Goal: Task Accomplishment & Management: Manage account settings

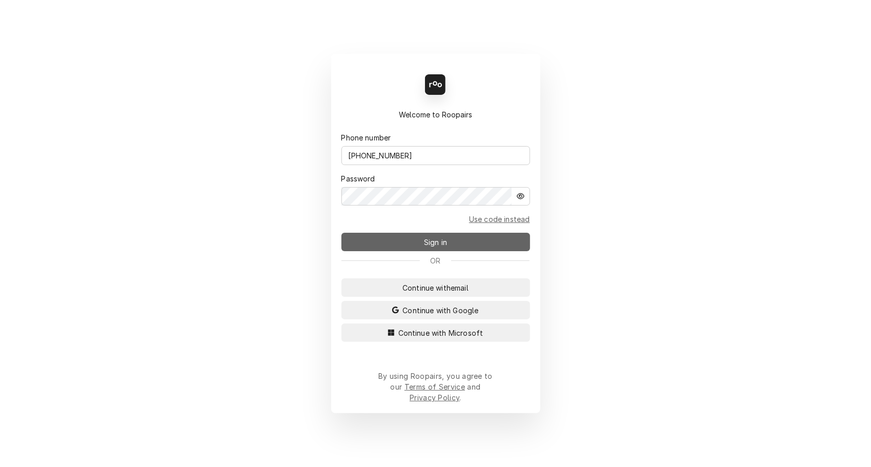
click at [444, 248] on span "Sign in" at bounding box center [435, 242] width 27 height 11
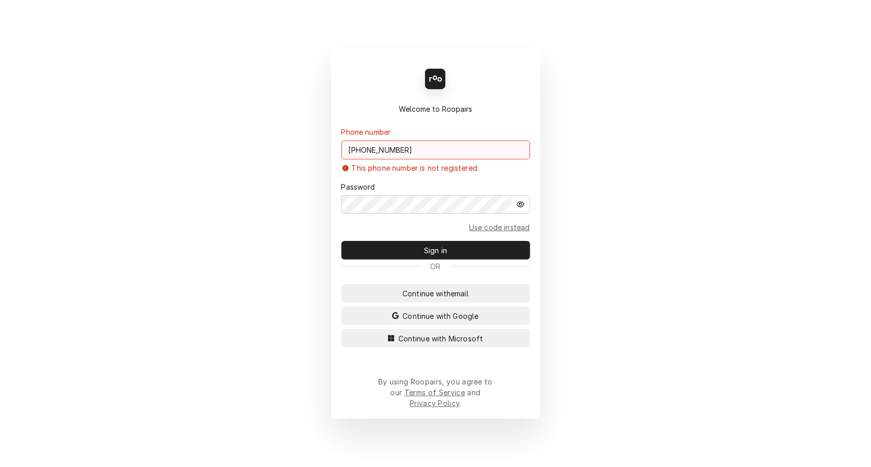
click at [414, 156] on input "[PHONE_NUMBER]" at bounding box center [435, 149] width 189 height 19
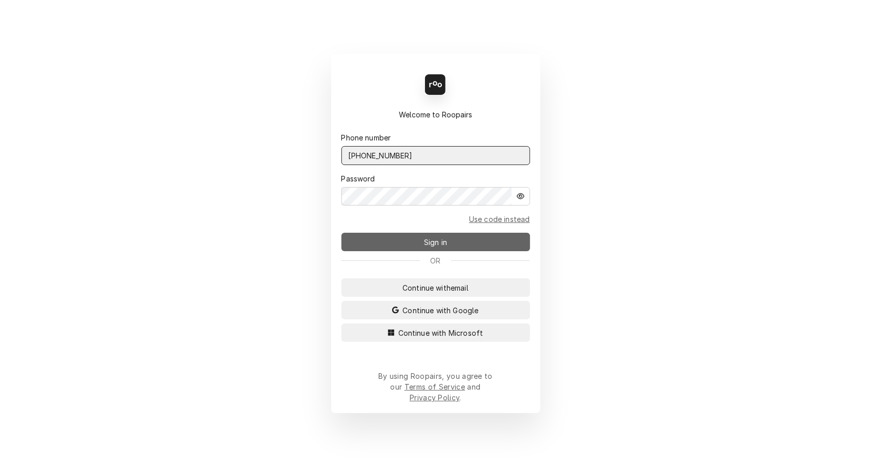
type input "[PHONE_NUMBER]"
click at [427, 248] on span "Sign in" at bounding box center [435, 242] width 27 height 11
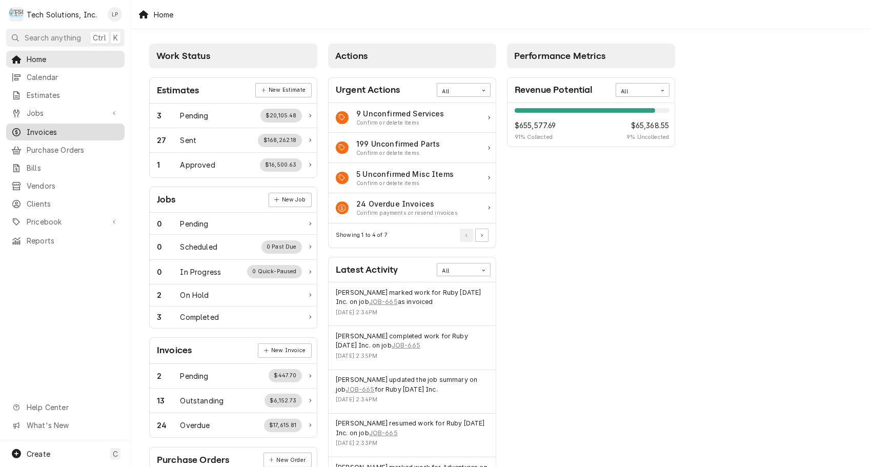
click at [49, 127] on span "Invoices" at bounding box center [73, 132] width 93 height 11
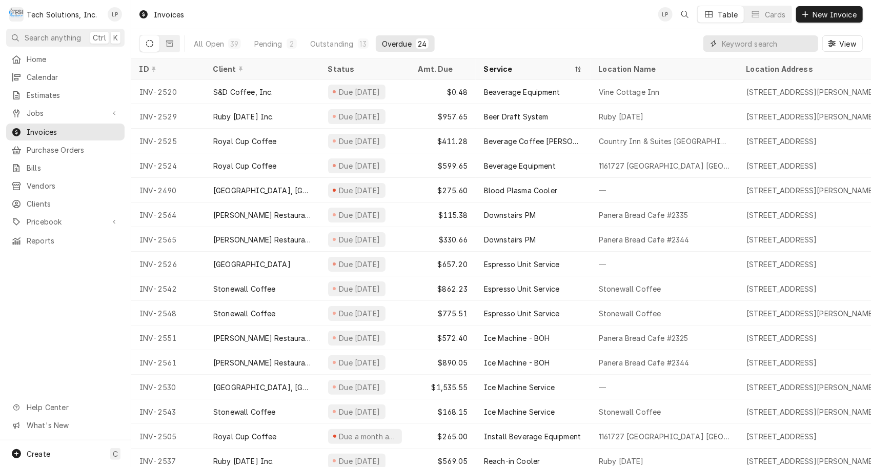
click at [739, 43] on input "Dynamic Content Wrapper" at bounding box center [767, 43] width 91 height 16
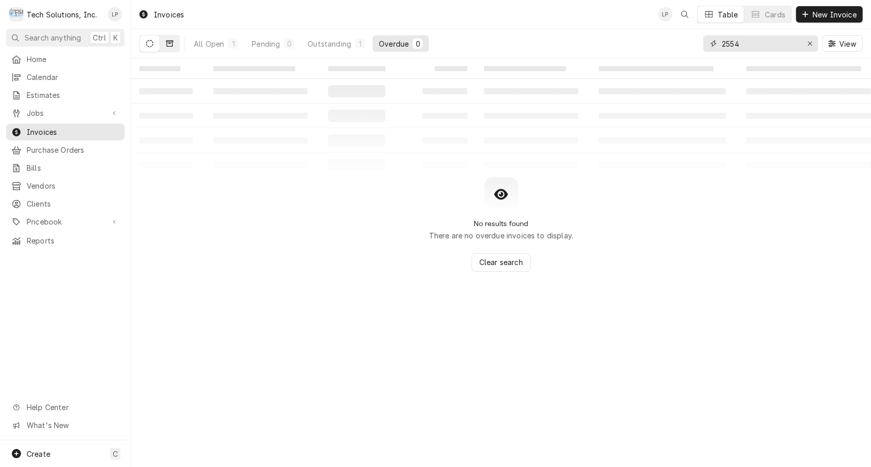
type input "2554"
click at [168, 43] on icon "Dynamic Content Wrapper" at bounding box center [169, 43] width 7 height 7
click at [147, 45] on icon "Dynamic Content Wrapper" at bounding box center [149, 43] width 7 height 7
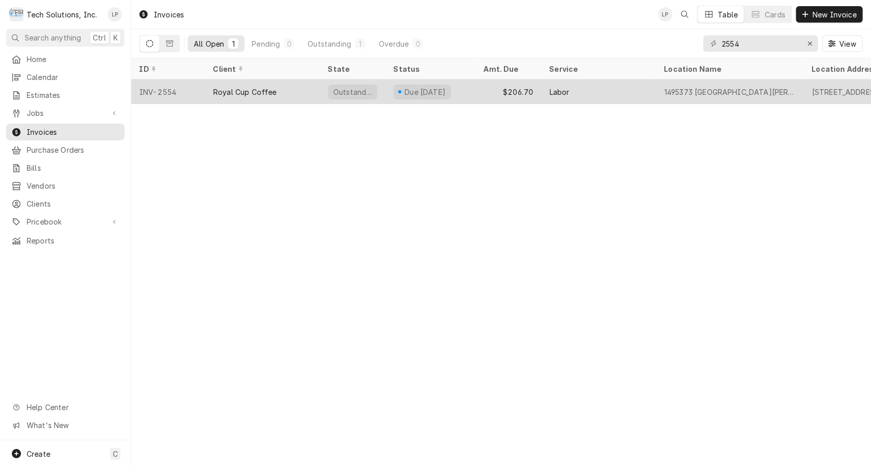
click at [230, 93] on div "Royal Cup Coffee" at bounding box center [245, 92] width 64 height 11
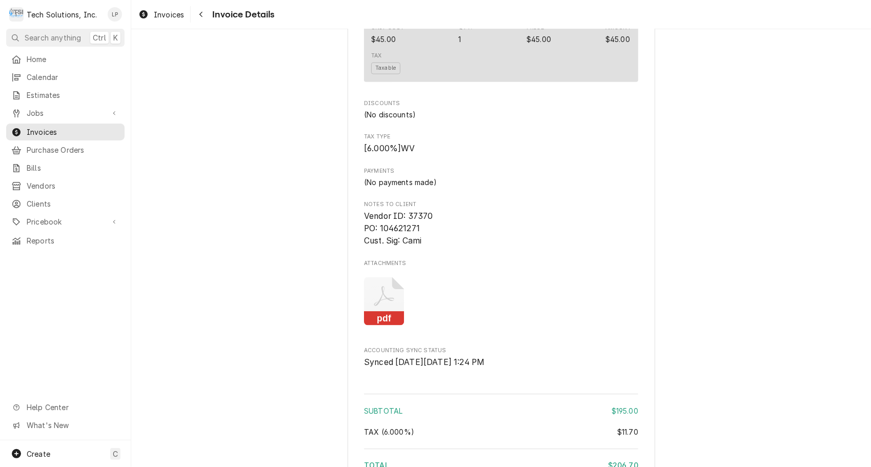
scroll to position [910, 0]
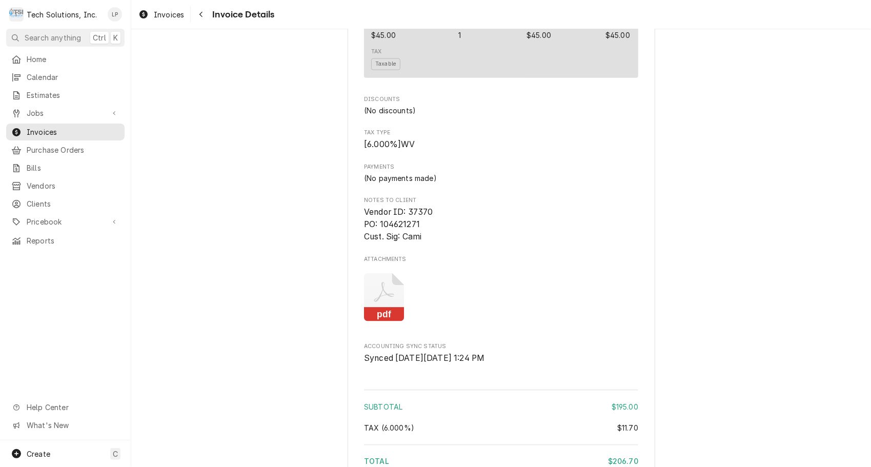
click at [377, 302] on icon "Attachments" at bounding box center [384, 292] width 20 height 20
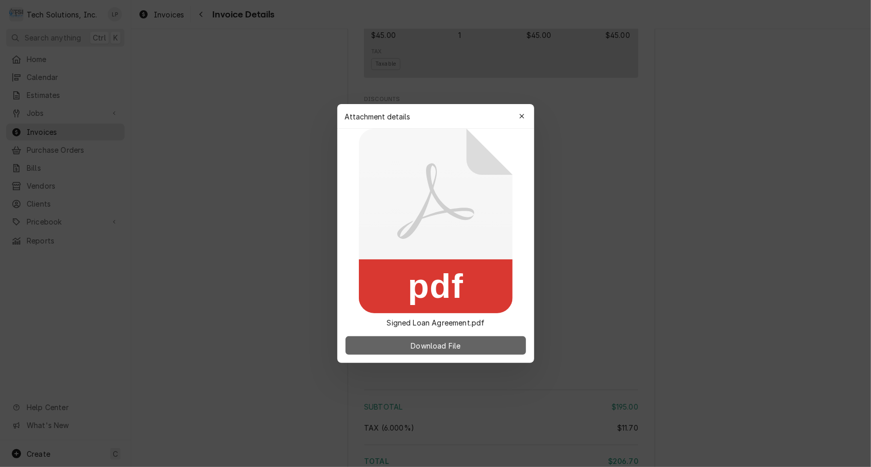
click at [435, 346] on span "Download File" at bounding box center [436, 345] width 54 height 11
click at [412, 344] on span "Download File" at bounding box center [436, 345] width 54 height 11
click at [451, 345] on span "Download File" at bounding box center [436, 345] width 54 height 11
click at [522, 118] on icon "button" at bounding box center [522, 116] width 6 height 7
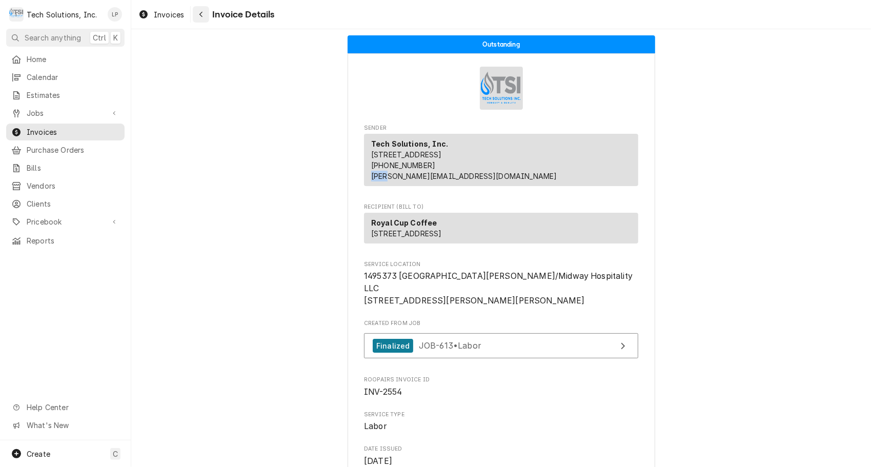
scroll to position [28, 0]
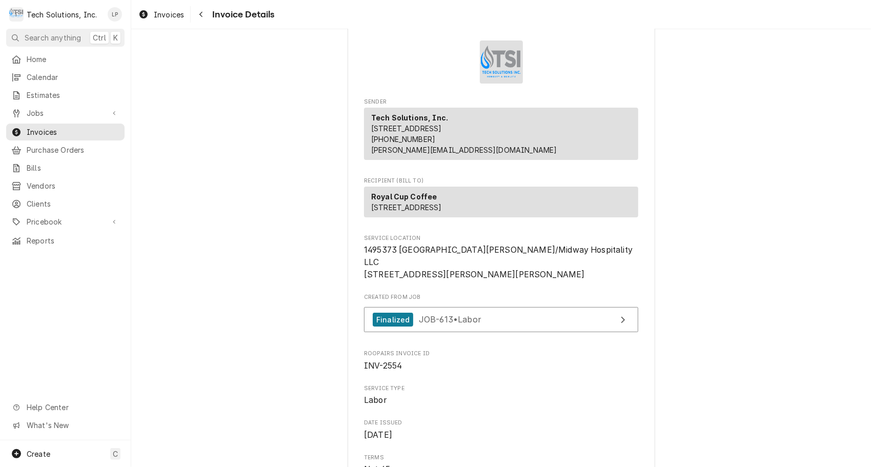
drag, startPoint x: 284, startPoint y: 165, endPoint x: 737, endPoint y: 217, distance: 456.1
click at [45, 108] on span "Jobs" at bounding box center [65, 113] width 77 height 11
click at [45, 127] on span "Jobs" at bounding box center [73, 131] width 93 height 11
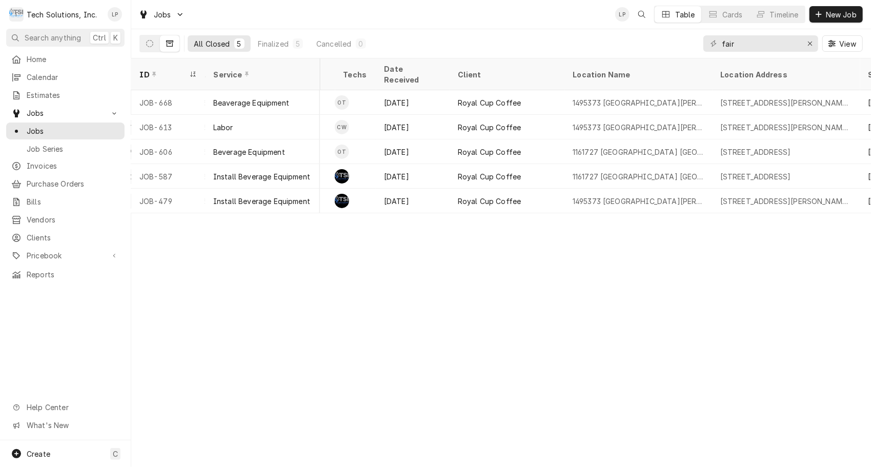
scroll to position [0, 314]
click at [808, 45] on icon "Erase input" at bounding box center [810, 43] width 6 height 7
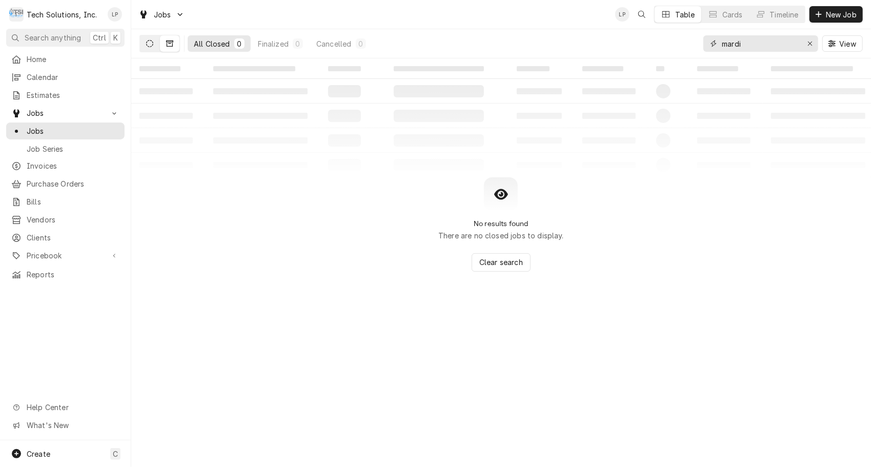
type input "mardi"
click at [148, 42] on icon "Dynamic Content Wrapper" at bounding box center [149, 43] width 7 height 7
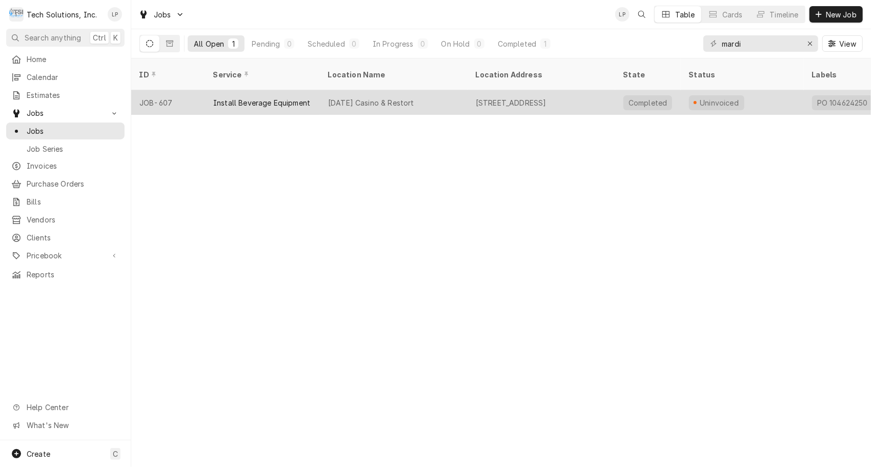
click at [269, 97] on div "Install Beverage Equipment" at bounding box center [261, 102] width 97 height 11
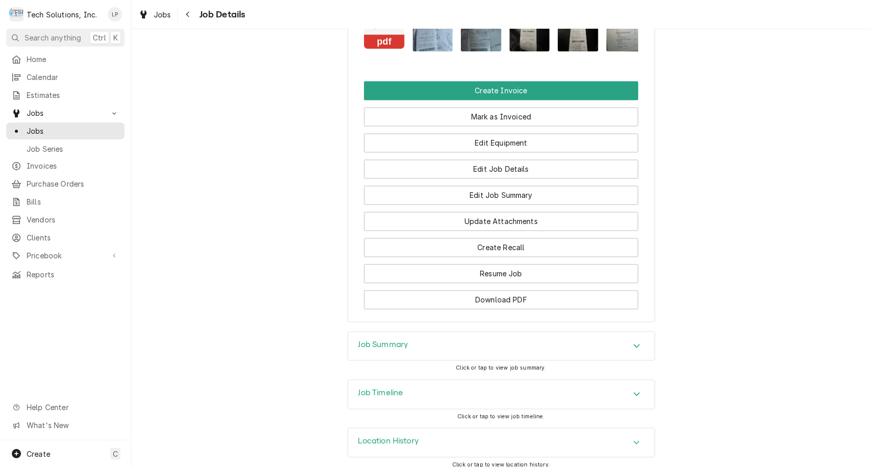
scroll to position [1324, 0]
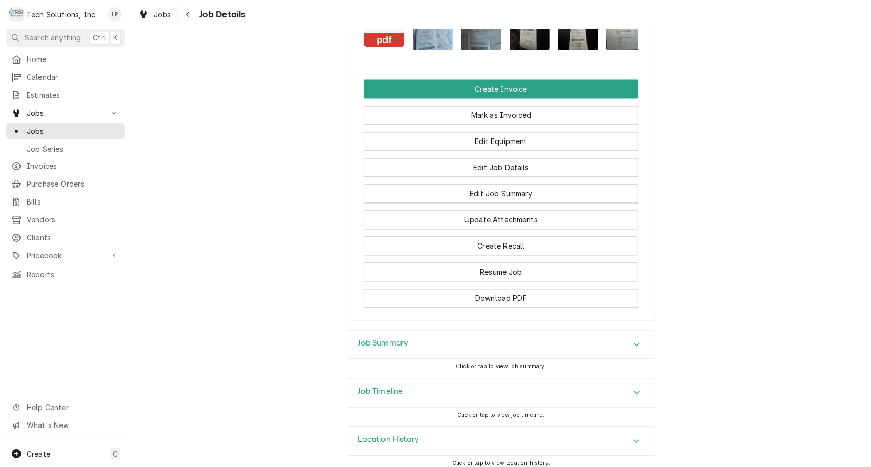
click at [638, 387] on div "Accordion Header" at bounding box center [636, 393] width 15 height 12
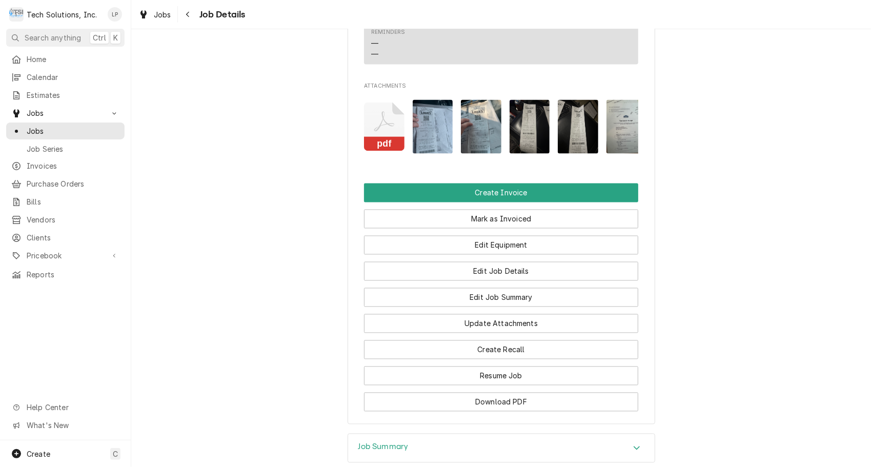
scroll to position [1216, 0]
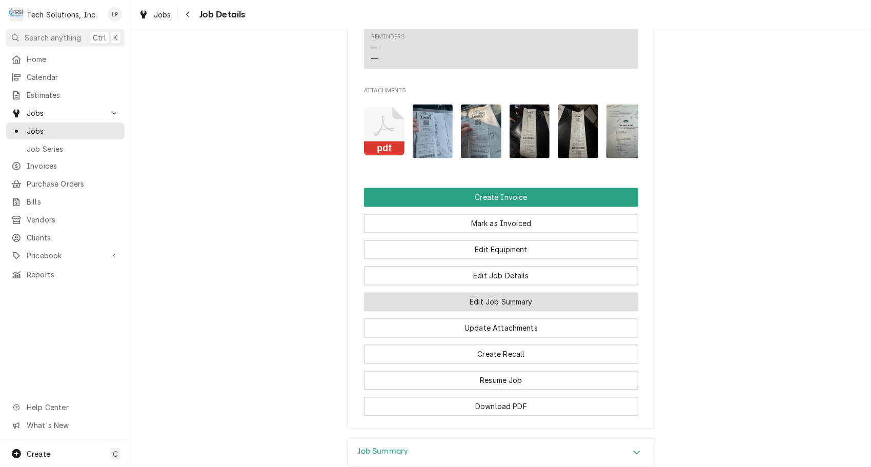
click at [517, 297] on button "Edit Job Summary" at bounding box center [501, 302] width 274 height 19
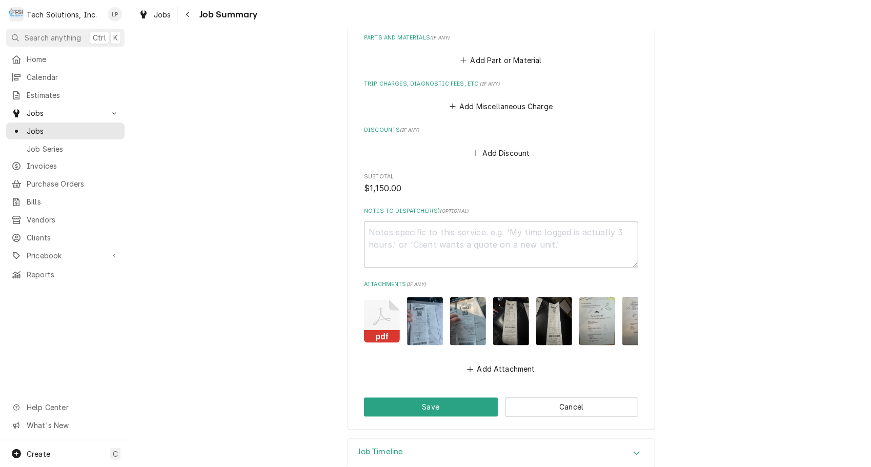
scroll to position [987, 0]
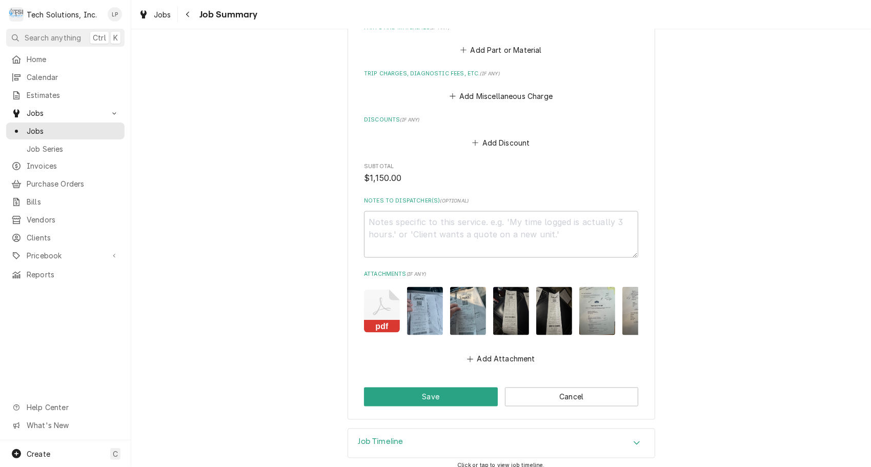
click at [412, 300] on img "Attachments" at bounding box center [425, 311] width 36 height 48
type textarea "x"
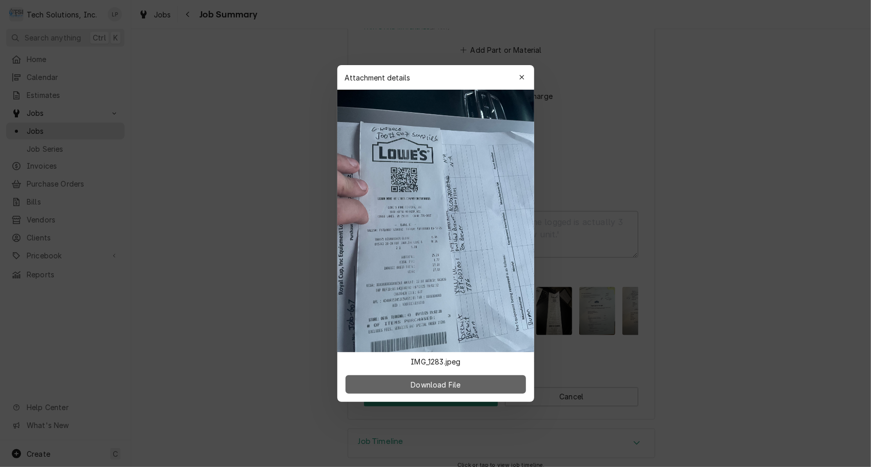
click at [441, 379] on span "Download File" at bounding box center [436, 384] width 54 height 11
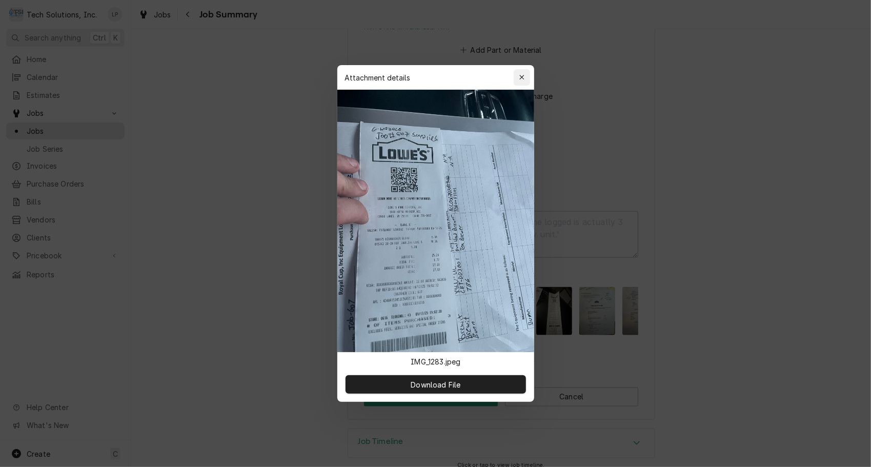
click at [524, 83] on div "button" at bounding box center [522, 77] width 10 height 10
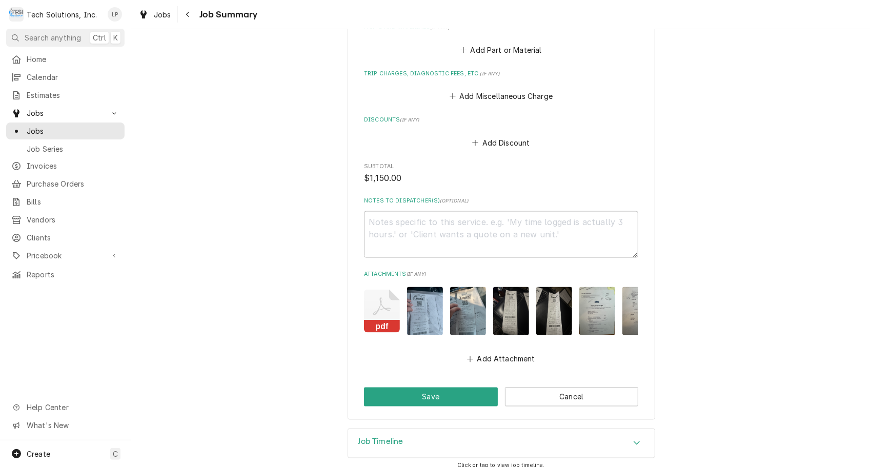
click at [634, 441] on icon "Accordion Header" at bounding box center [637, 443] width 6 height 4
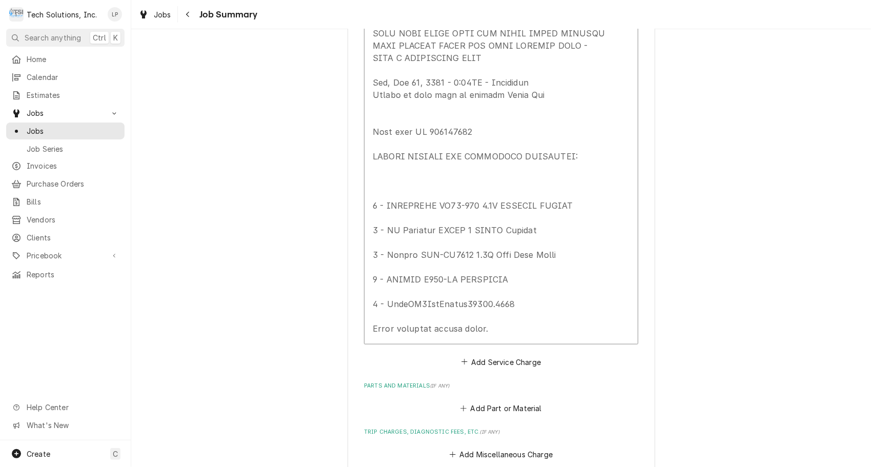
scroll to position [0, 0]
